Goal: Find contact information: Find contact information

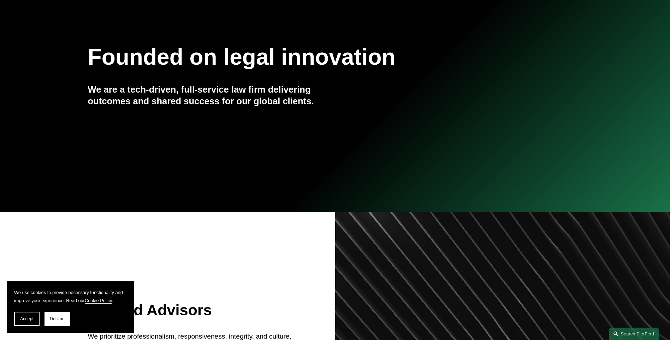
scroll to position [212, 0]
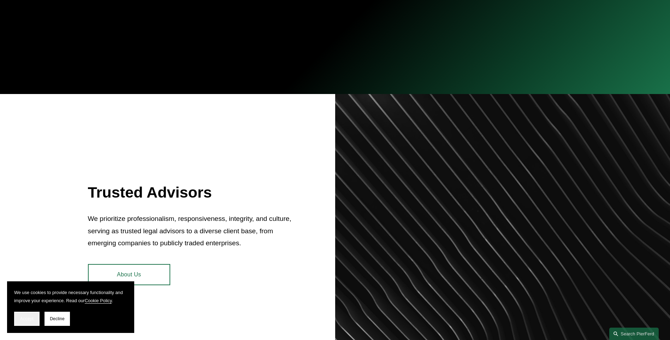
click at [24, 323] on button "Accept" at bounding box center [26, 318] width 25 height 14
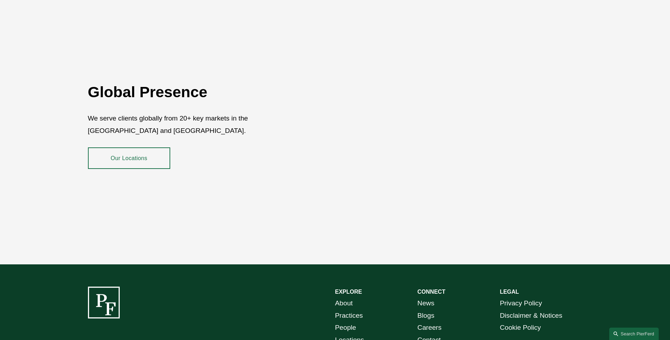
scroll to position [1255, 0]
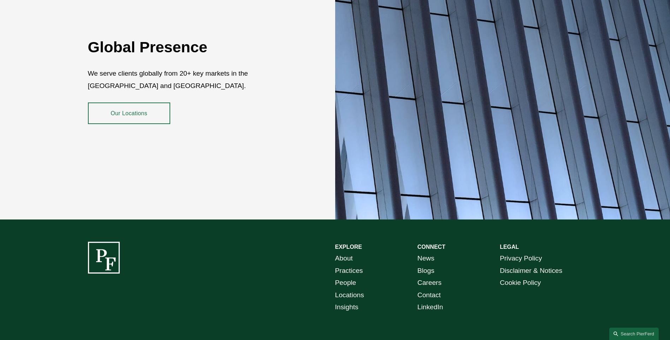
click at [434, 289] on link "Contact" at bounding box center [428, 295] width 23 height 12
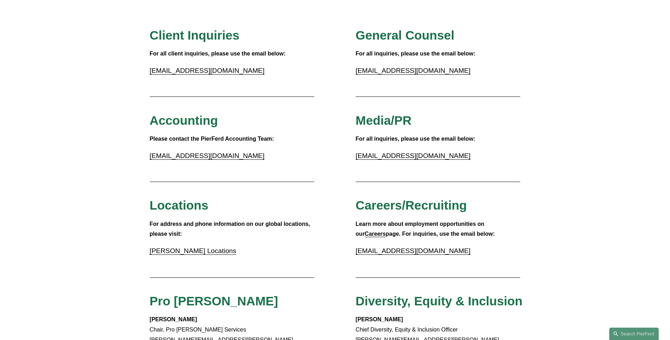
scroll to position [71, 0]
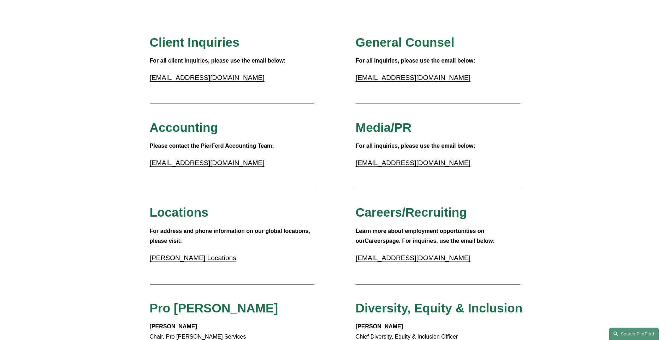
click at [187, 260] on link "Pierson Ferdinand Locations" at bounding box center [193, 257] width 86 height 7
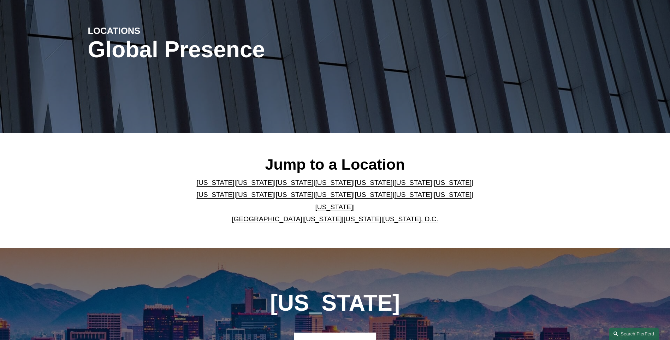
scroll to position [177, 0]
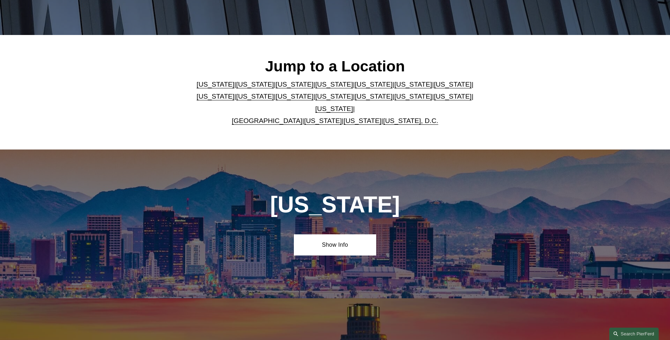
click at [354, 88] on link "Florida" at bounding box center [373, 83] width 38 height 7
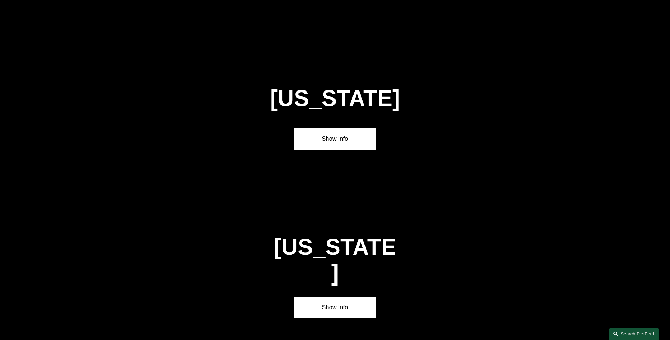
scroll to position [919, 0]
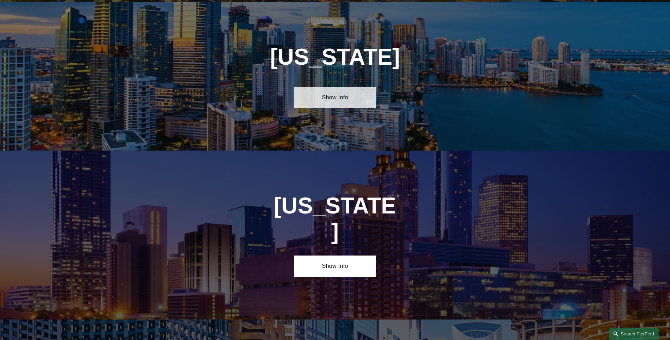
click at [334, 95] on link "Show Info" at bounding box center [335, 97] width 82 height 21
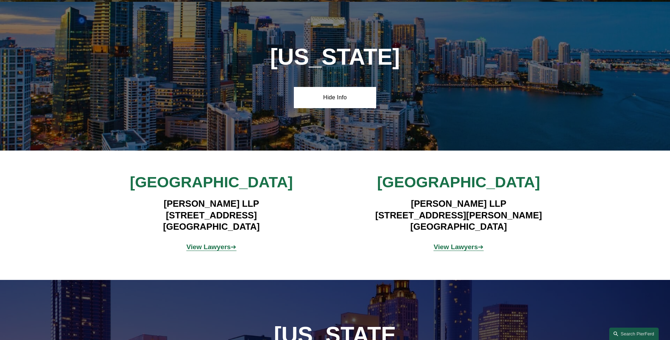
click at [208, 244] on strong "View Lawyers" at bounding box center [208, 246] width 44 height 7
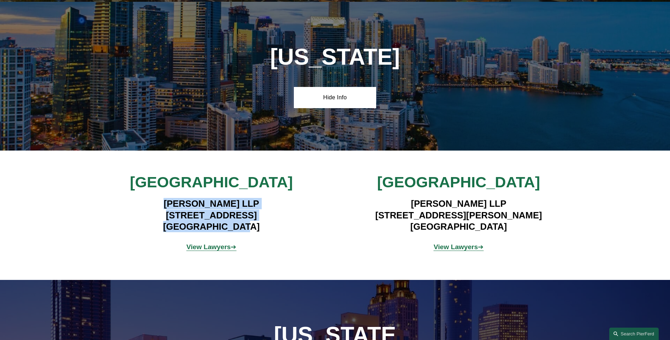
drag, startPoint x: 261, startPoint y: 220, endPoint x: 149, endPoint y: 199, distance: 114.3
click at [149, 199] on h4 "Pierson Ferdinand LLP 333 SE 2nd Avenue, Suite 2000 Miami, FL 33131" at bounding box center [211, 215] width 206 height 34
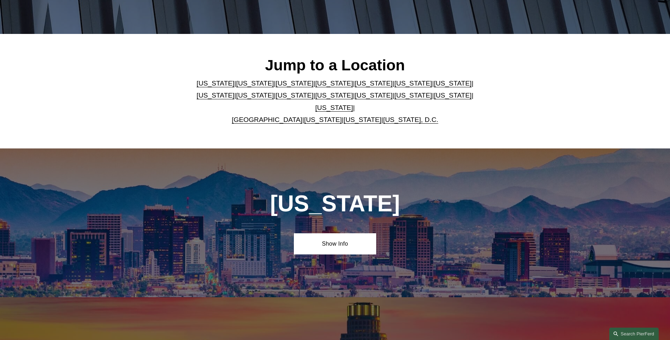
scroll to position [0, 0]
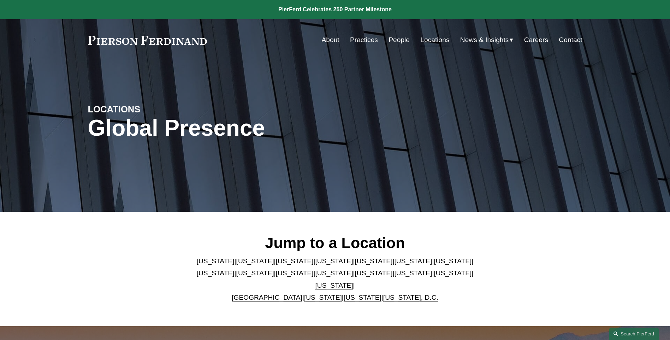
click at [563, 40] on link "Contact" at bounding box center [570, 39] width 23 height 13
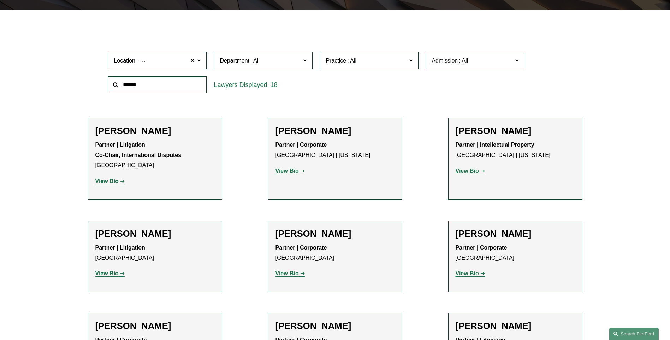
scroll to position [141, 0]
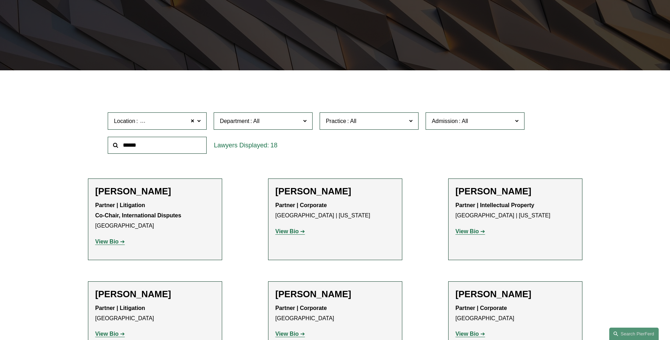
click at [305, 123] on span at bounding box center [305, 120] width 4 height 9
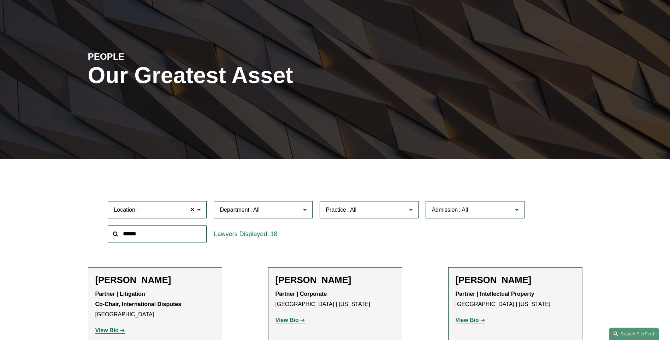
scroll to position [0, 0]
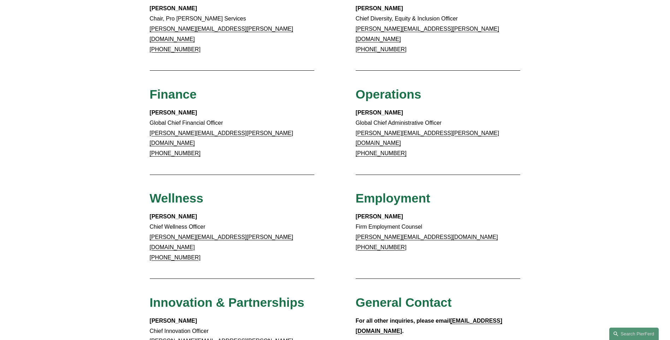
scroll to position [565, 0]
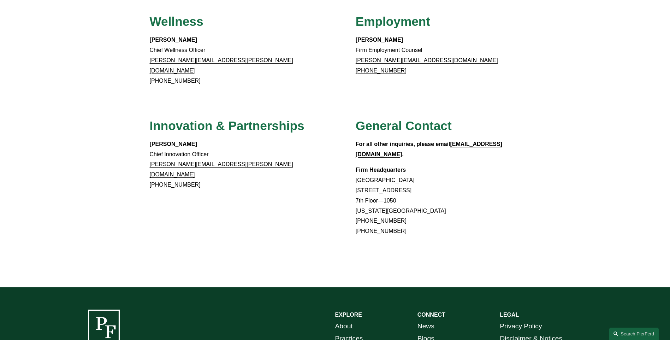
drag, startPoint x: 402, startPoint y: 186, endPoint x: 359, endPoint y: 185, distance: 43.4
click at [359, 185] on p "Firm Headquarters [GEOGRAPHIC_DATA] [STREET_ADDRESS][US_STATE] [PHONE_NUMBER] […" at bounding box center [438, 200] width 165 height 71
copy link "[PHONE_NUMBER]"
